Goal: Information Seeking & Learning: Learn about a topic

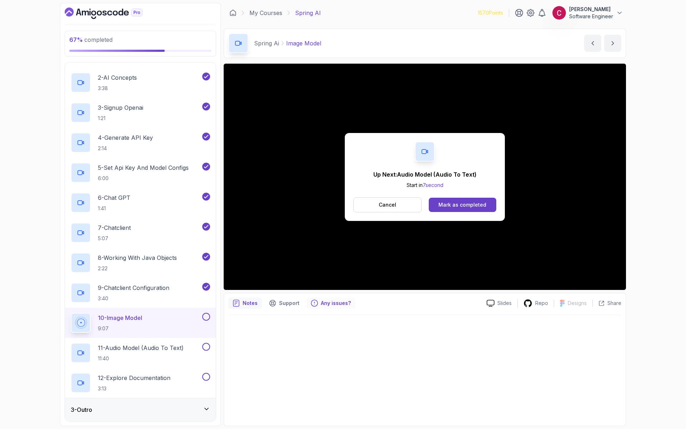
scroll to position [132, 0]
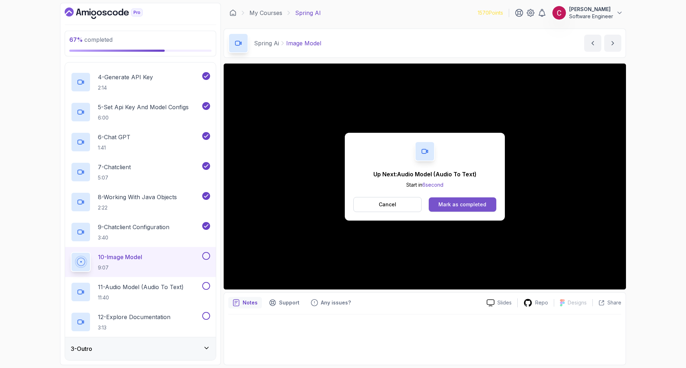
click at [465, 212] on button "Mark as completed" at bounding box center [463, 205] width 68 height 14
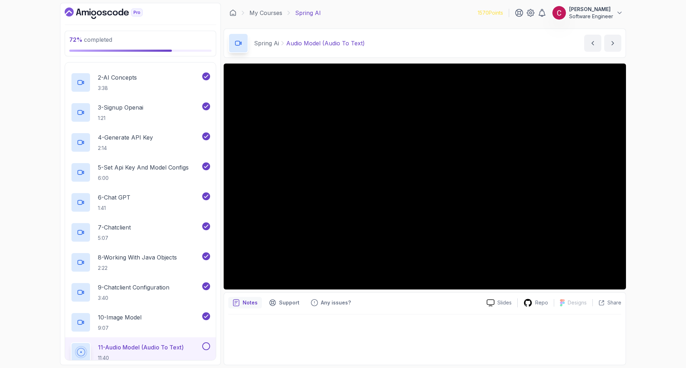
scroll to position [132, 0]
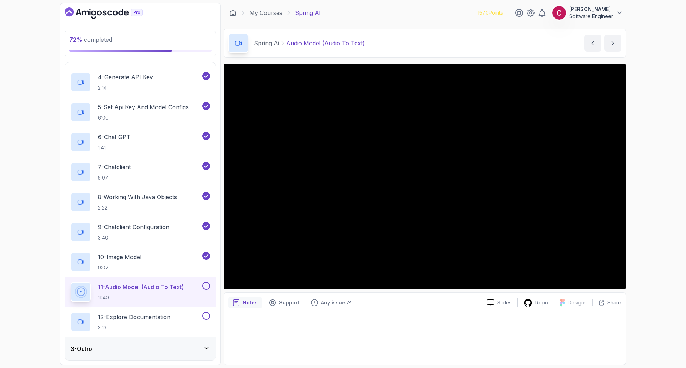
click at [144, 352] on div "3 - Outro" at bounding box center [140, 349] width 139 height 9
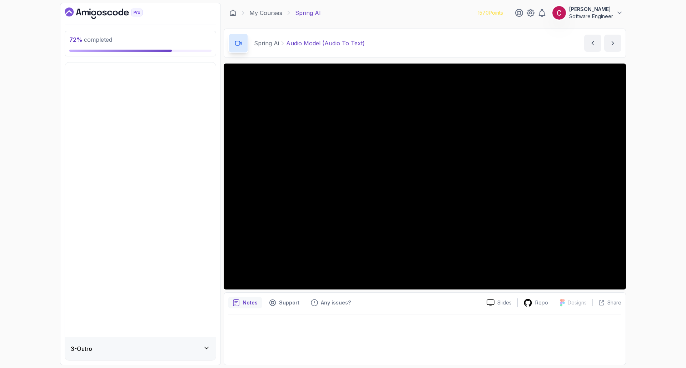
scroll to position [0, 0]
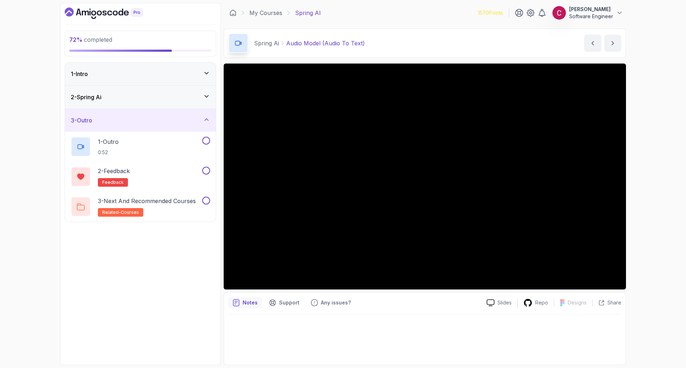
click at [117, 96] on div "2 - Spring Ai" at bounding box center [140, 97] width 139 height 9
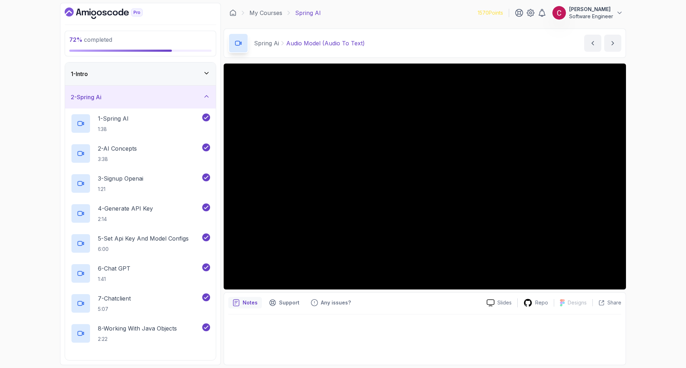
click at [36, 178] on div "72 % completed 1 - Intro 2 - Spring Ai 1 - Spring AI 1:38 2 - AI Concepts 3:38 …" at bounding box center [343, 184] width 686 height 368
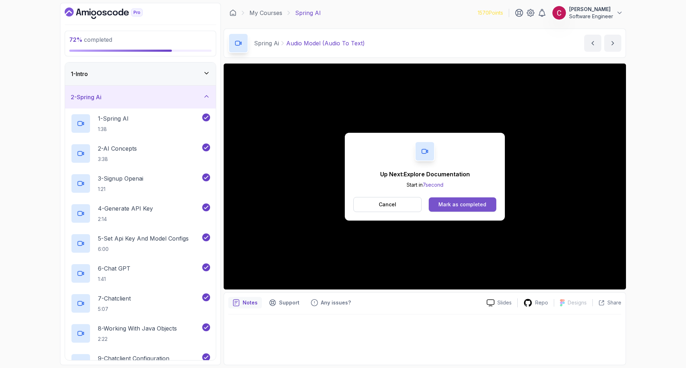
click at [440, 207] on div "Mark as completed" at bounding box center [462, 204] width 48 height 7
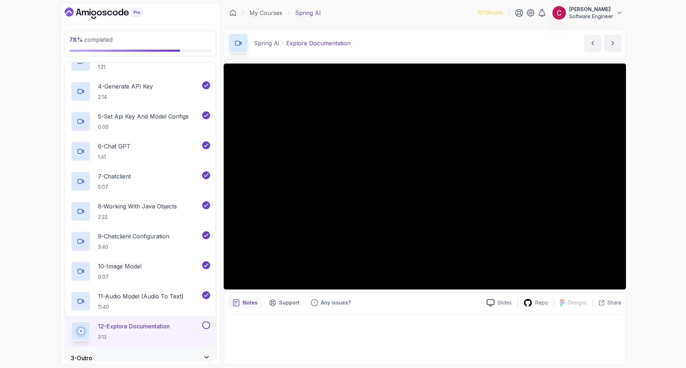
scroll to position [132, 0]
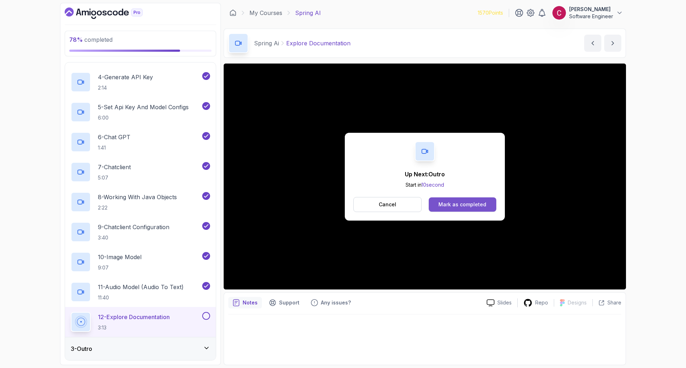
click at [473, 209] on button "Mark as completed" at bounding box center [463, 205] width 68 height 14
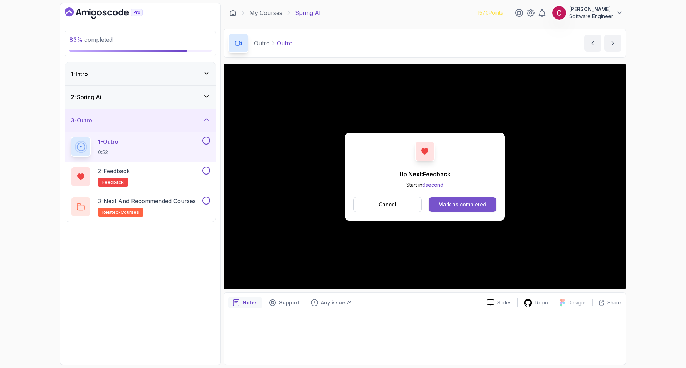
click at [460, 206] on div "Mark as completed" at bounding box center [462, 204] width 48 height 7
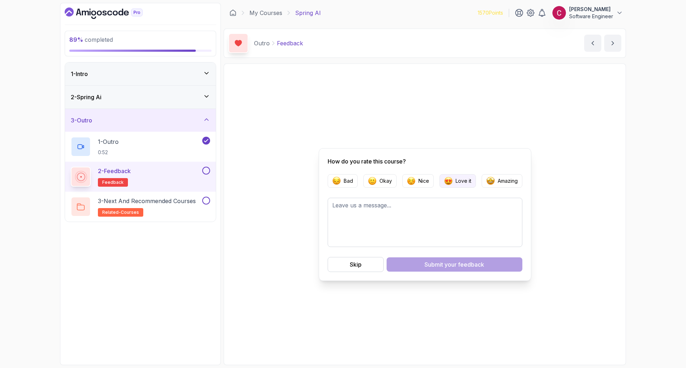
click at [458, 181] on p "Love it" at bounding box center [464, 181] width 16 height 7
click at [422, 265] on button "Submit your feedback" at bounding box center [455, 265] width 136 height 14
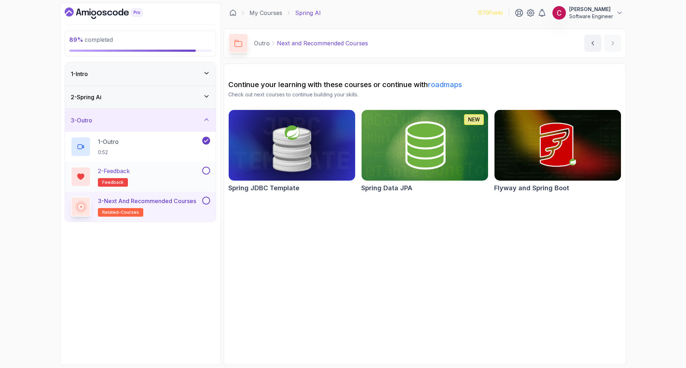
click at [208, 173] on button at bounding box center [206, 171] width 8 height 8
click at [206, 200] on button at bounding box center [206, 201] width 8 height 8
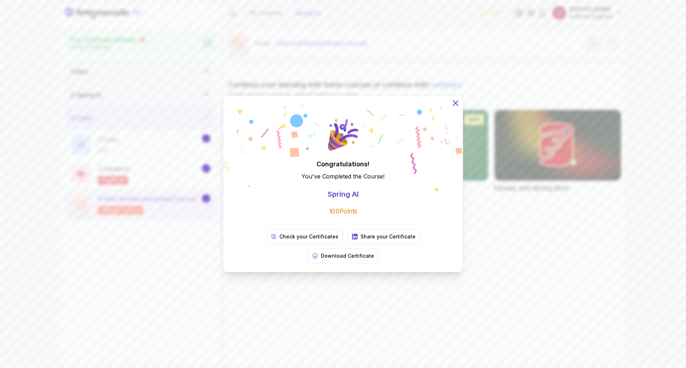
click at [456, 105] on icon at bounding box center [455, 103] width 5 height 5
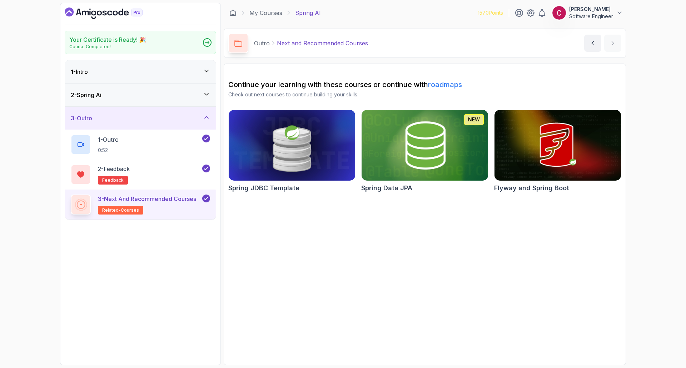
click at [78, 4] on div "Your Certificate is Ready! 🎉 Course Completed! 1 - Intro 2 - Spring Ai 3 - Outr…" at bounding box center [140, 184] width 161 height 363
click at [77, 11] on icon "Dashboard" at bounding box center [104, 13] width 78 height 11
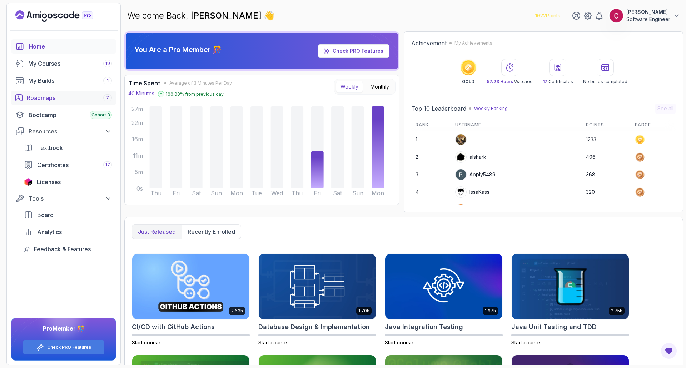
click at [66, 102] on link "Roadmaps 7" at bounding box center [63, 98] width 105 height 14
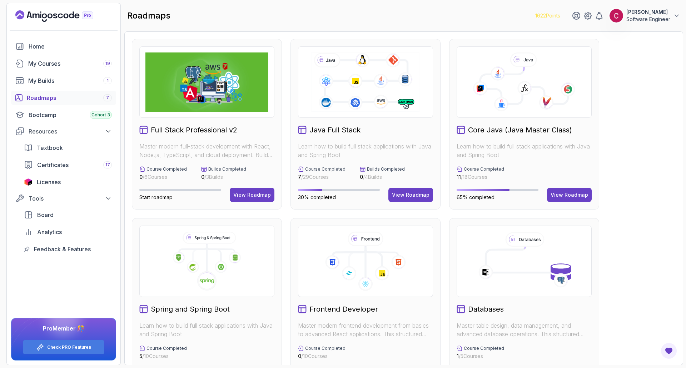
scroll to position [210, 0]
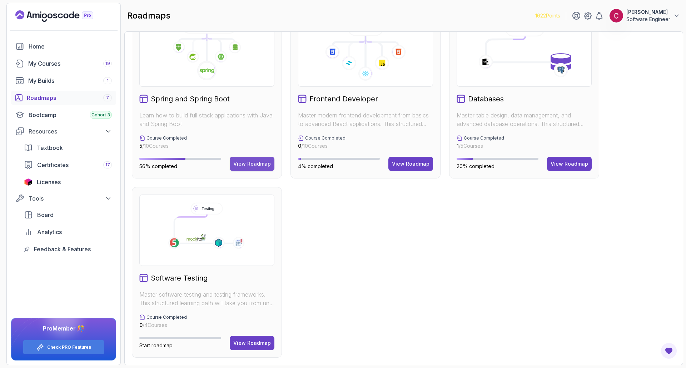
click at [242, 165] on div "View Roadmap" at bounding box center [252, 163] width 38 height 7
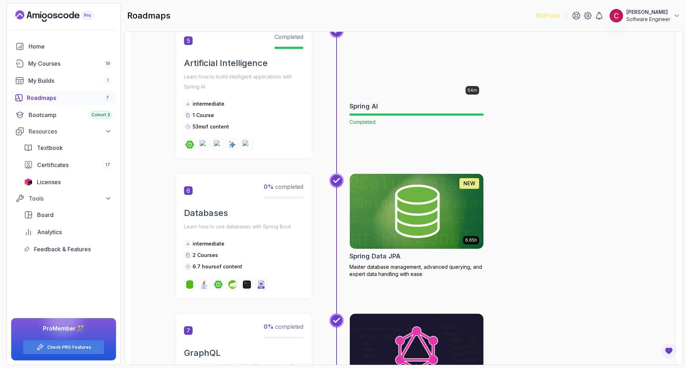
scroll to position [829, 0]
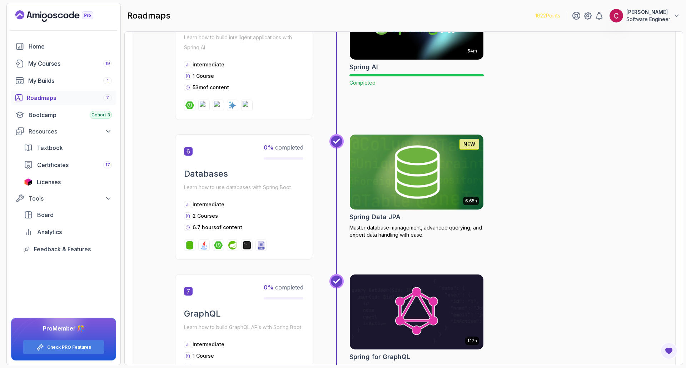
click at [412, 165] on img at bounding box center [417, 172] width 140 height 79
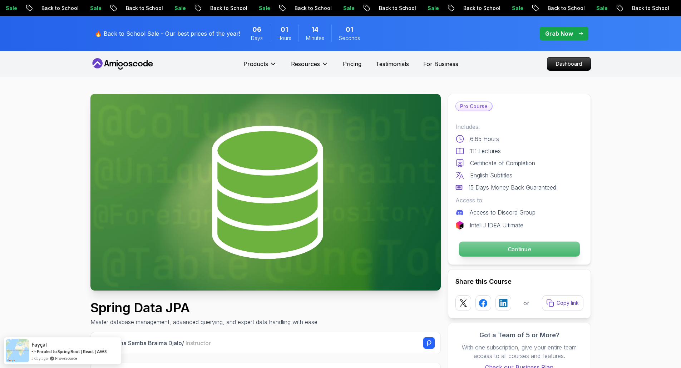
click at [502, 252] on p "Continue" at bounding box center [518, 249] width 121 height 15
